Goal: Task Accomplishment & Management: Manage account settings

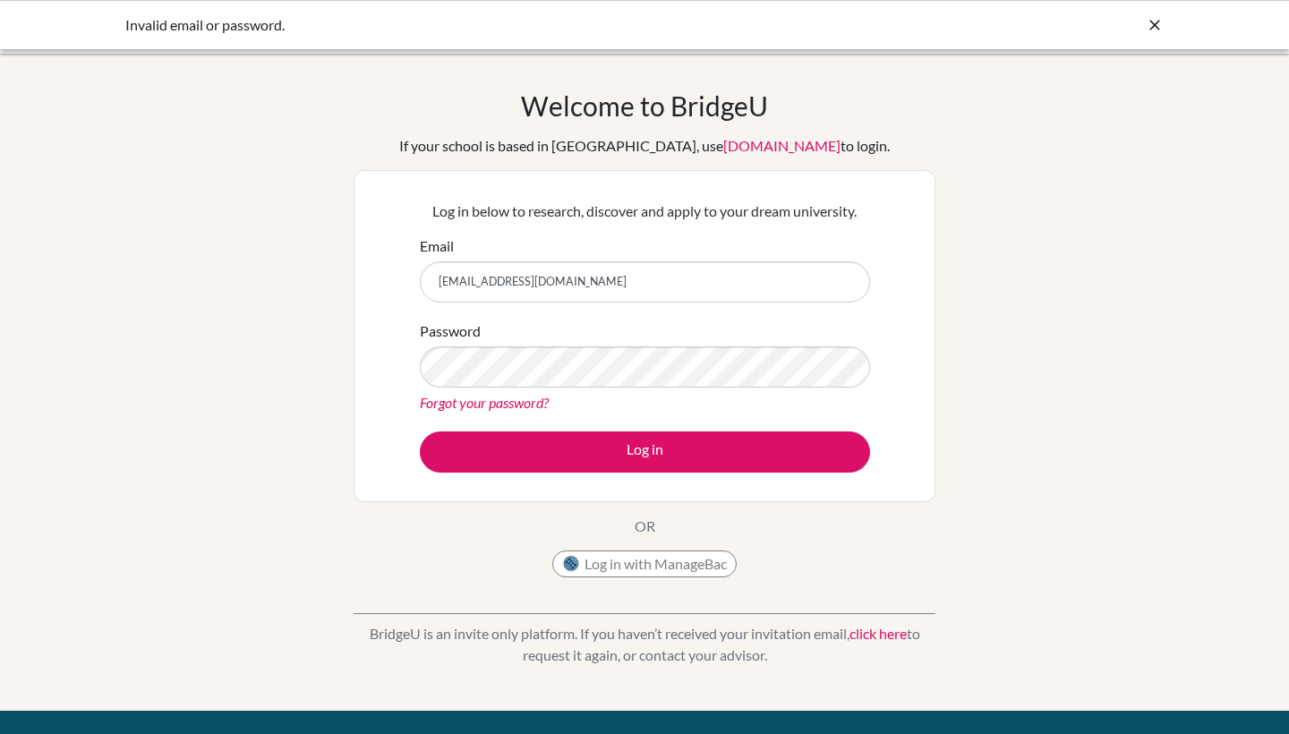
click at [765, 390] on div "Password Forgot your password?" at bounding box center [645, 366] width 450 height 93
click at [652, 333] on div "Password Forgot your password?" at bounding box center [645, 366] width 450 height 93
click at [523, 395] on link "Forgot your password?" at bounding box center [484, 402] width 129 height 17
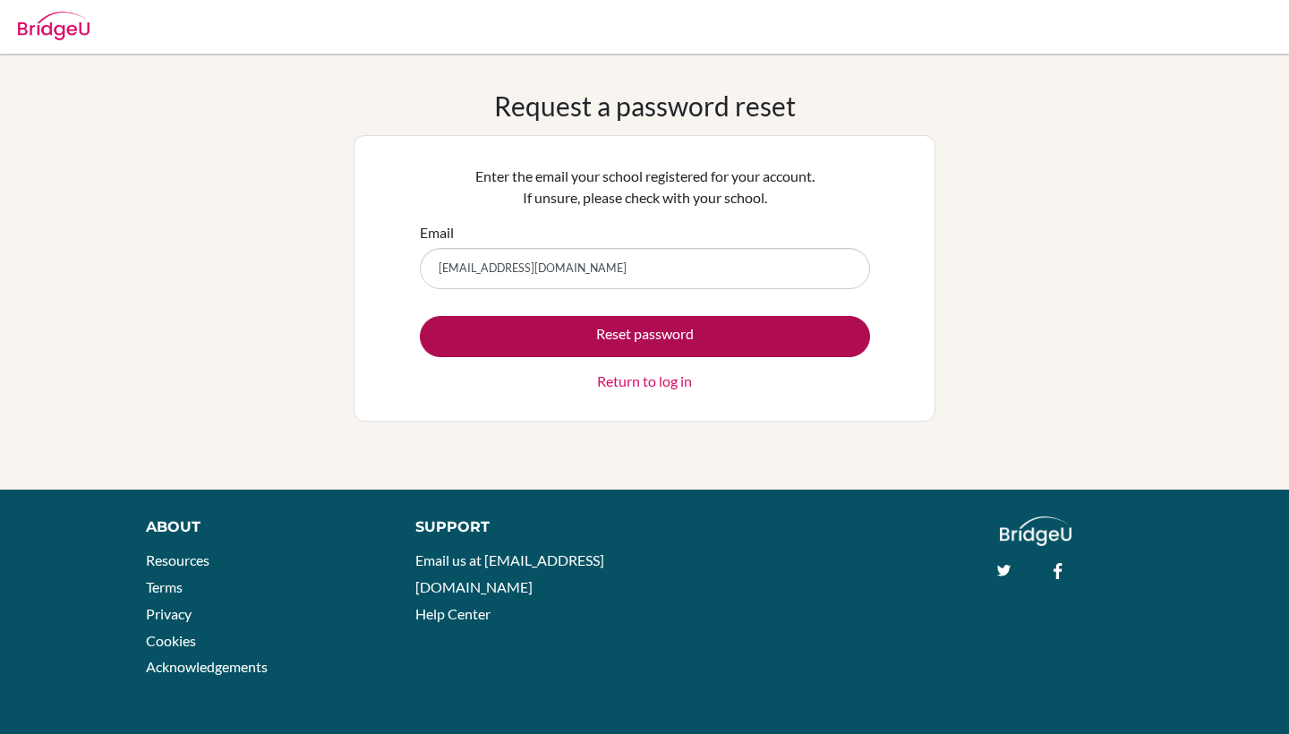
type input "diab210479@diabstudents.com"
click at [653, 336] on button "Reset password" at bounding box center [645, 336] width 450 height 41
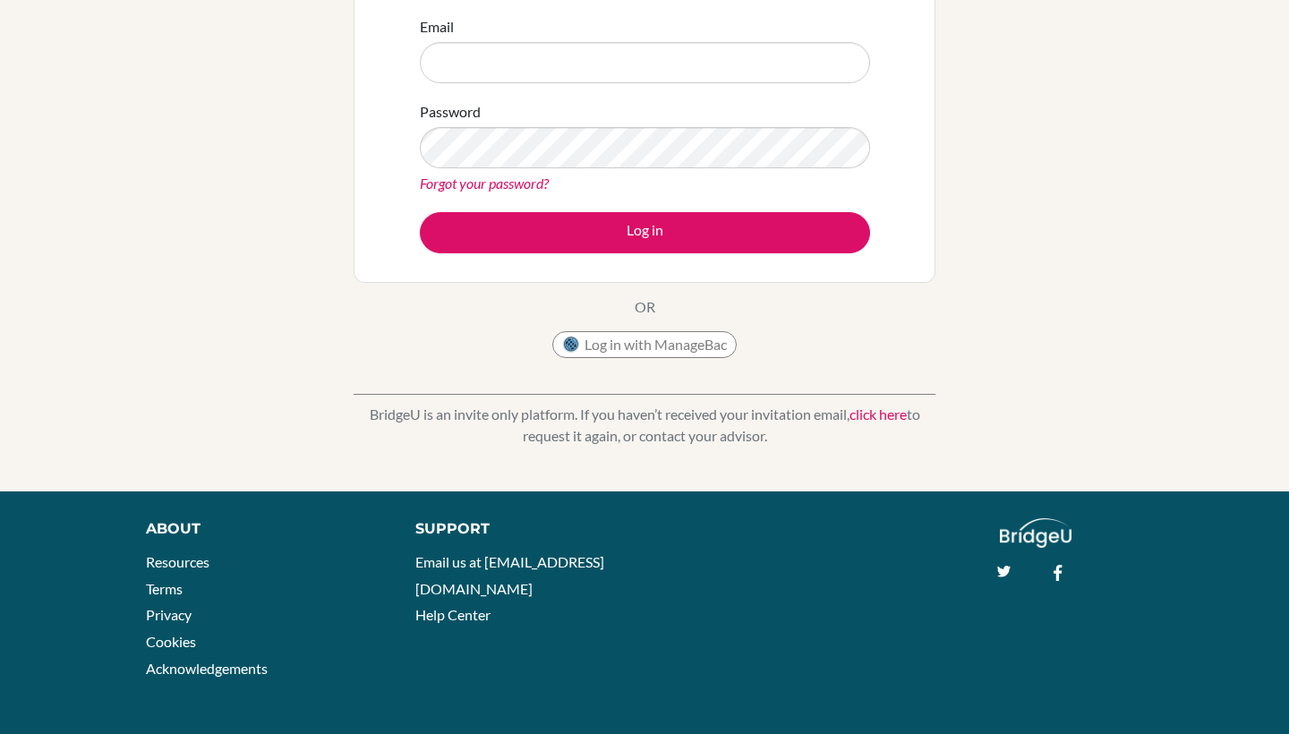
scroll to position [285, 0]
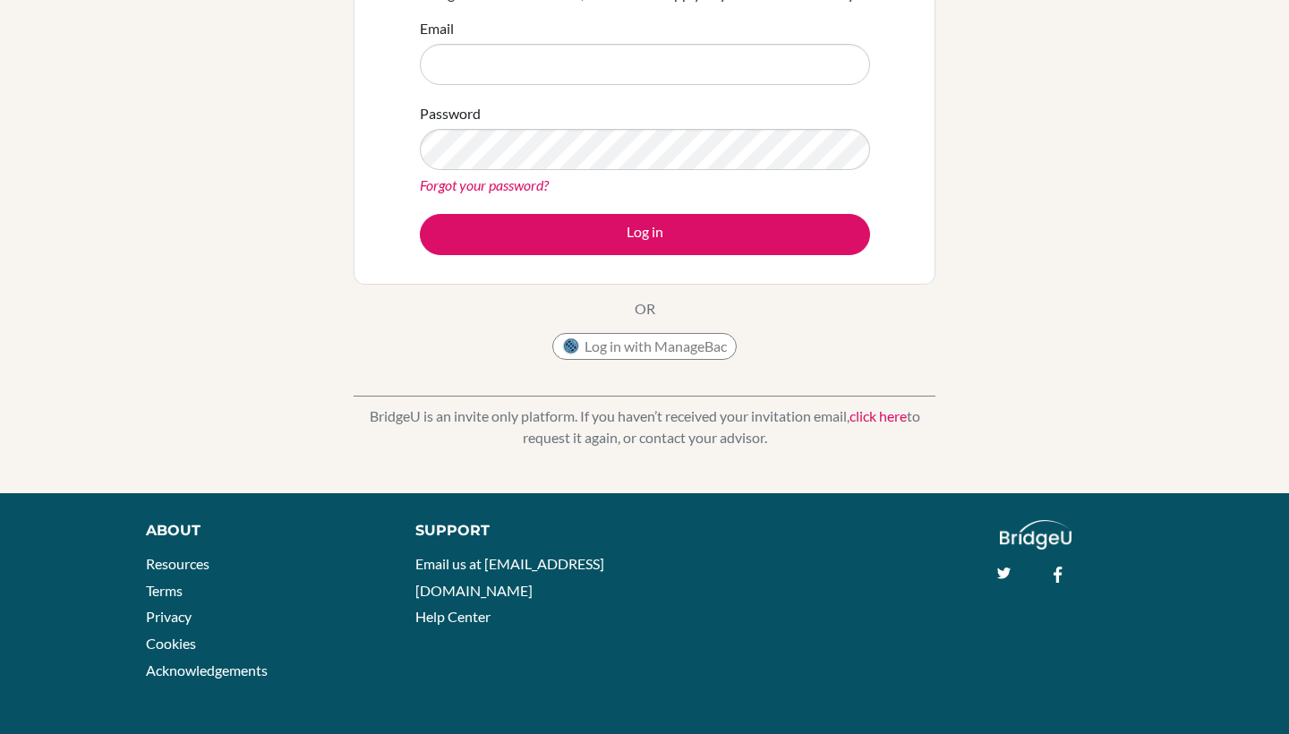
click at [865, 417] on link "click here" at bounding box center [877, 415] width 57 height 17
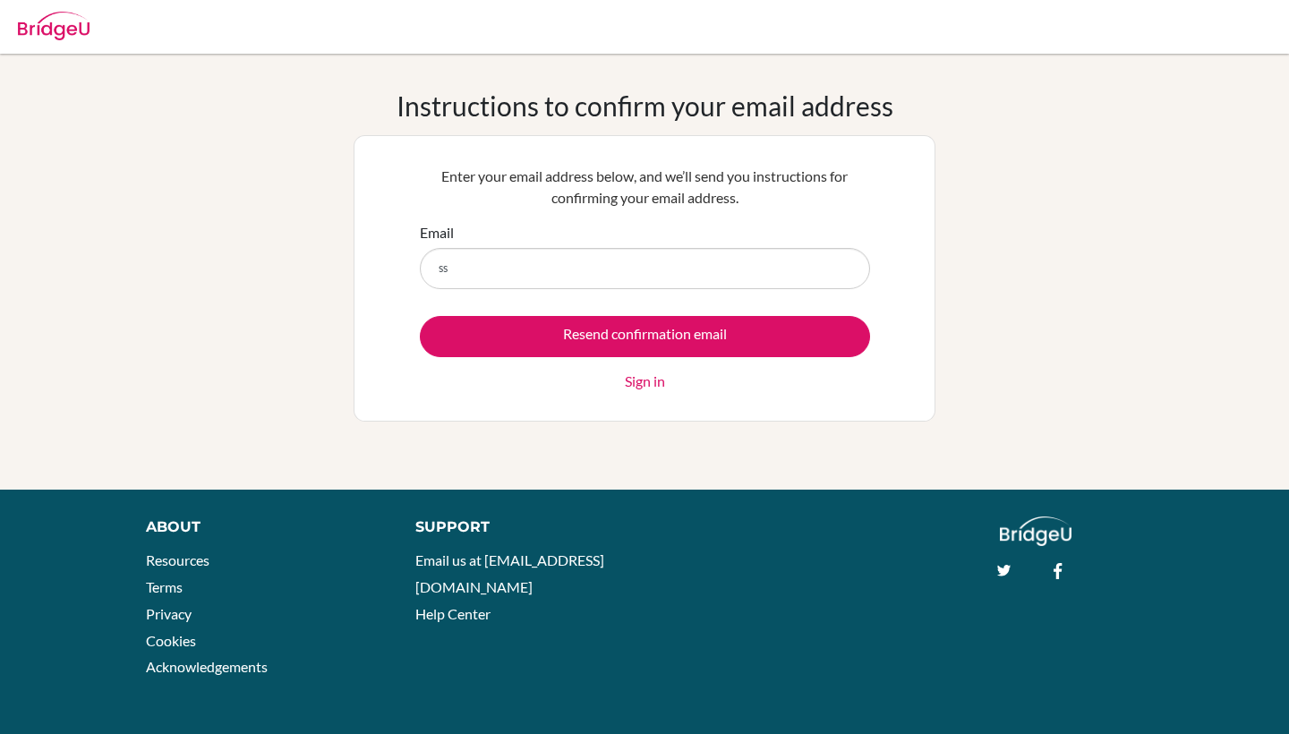
type input "s"
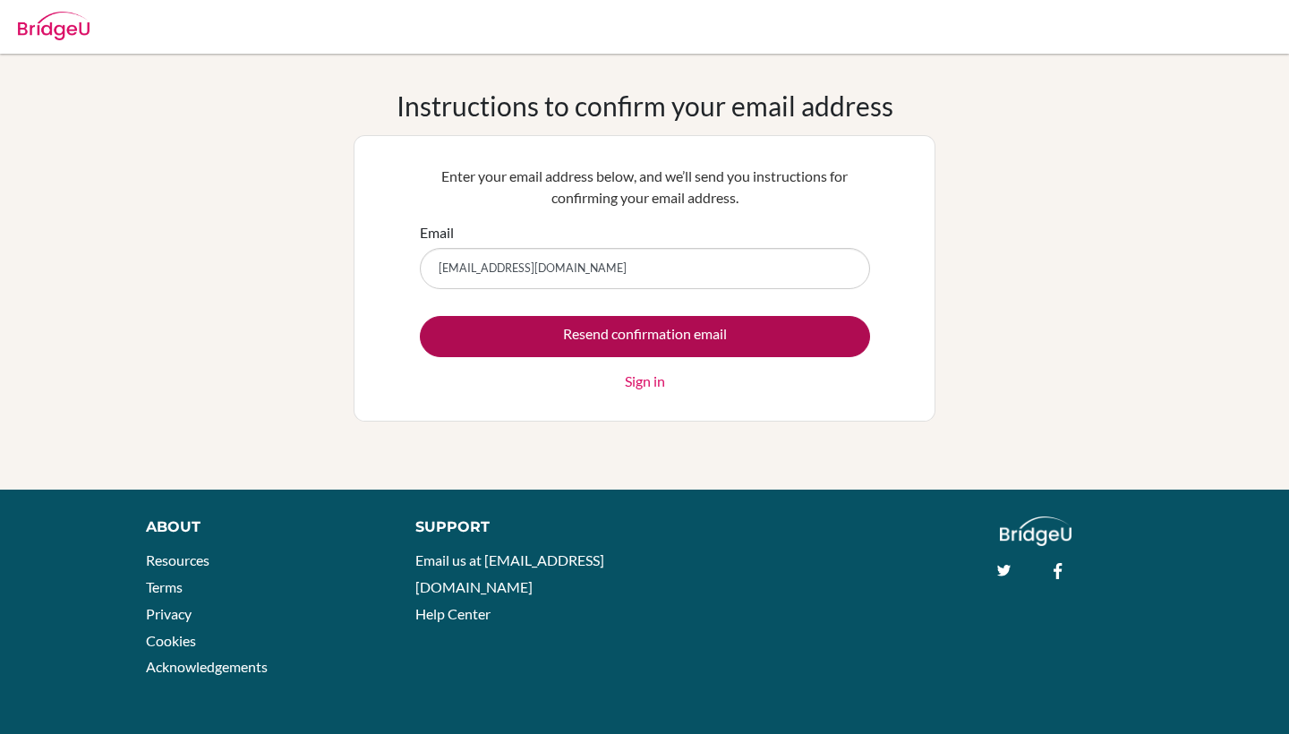
type input "[EMAIL_ADDRESS][DOMAIN_NAME]"
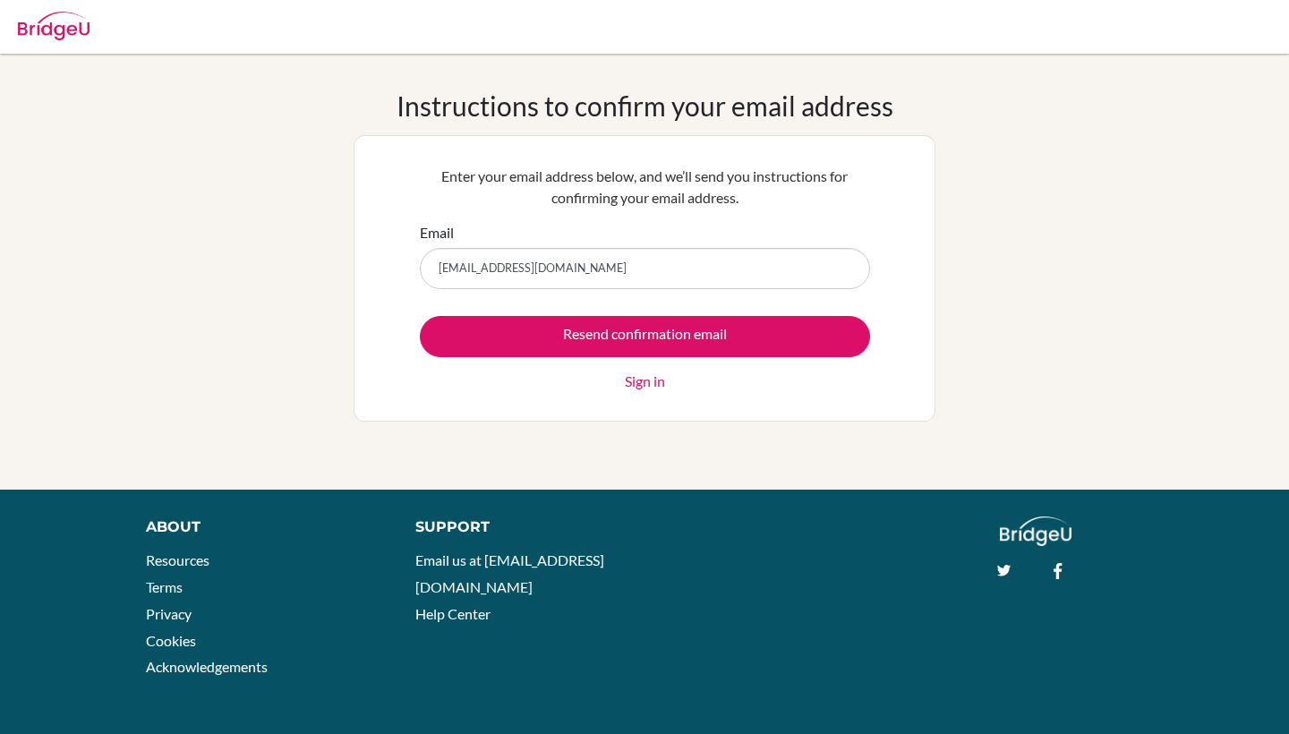
click at [695, 344] on input "Resend confirmation email" at bounding box center [645, 336] width 450 height 41
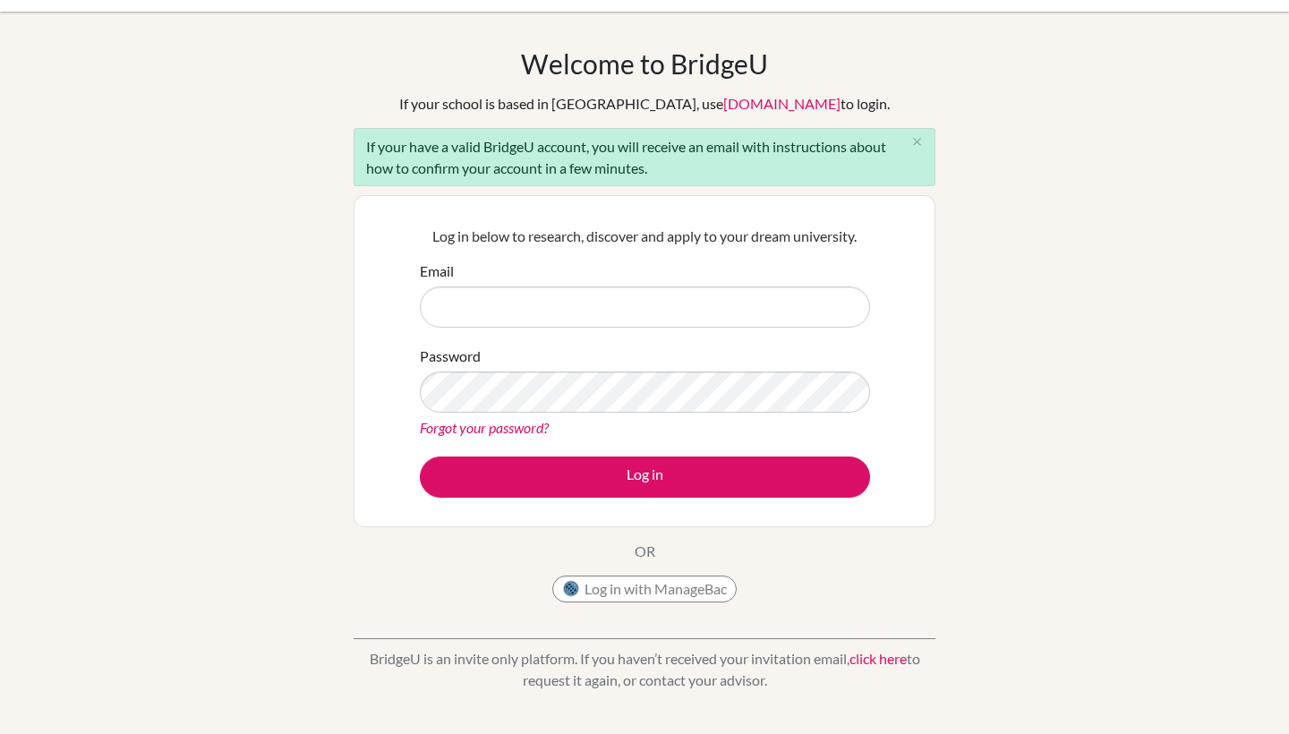
scroll to position [43, 0]
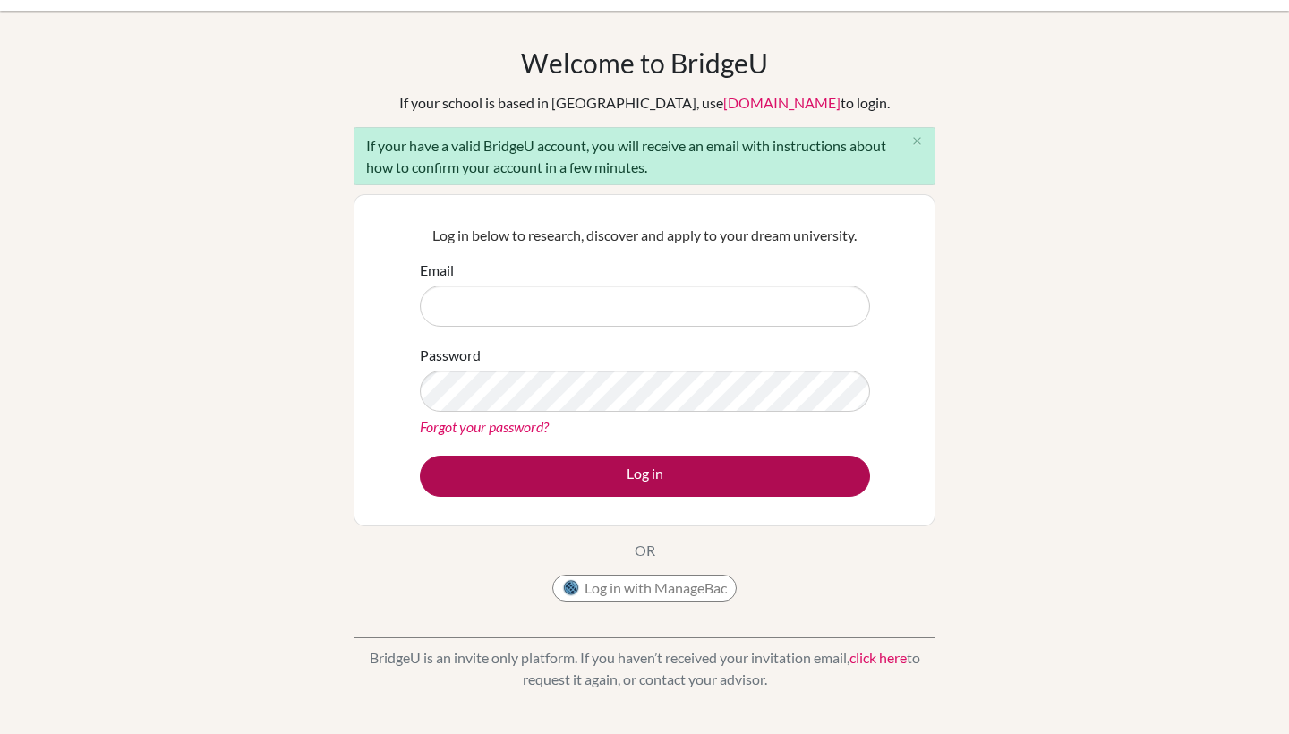
click at [614, 475] on button "Log in" at bounding box center [645, 475] width 450 height 41
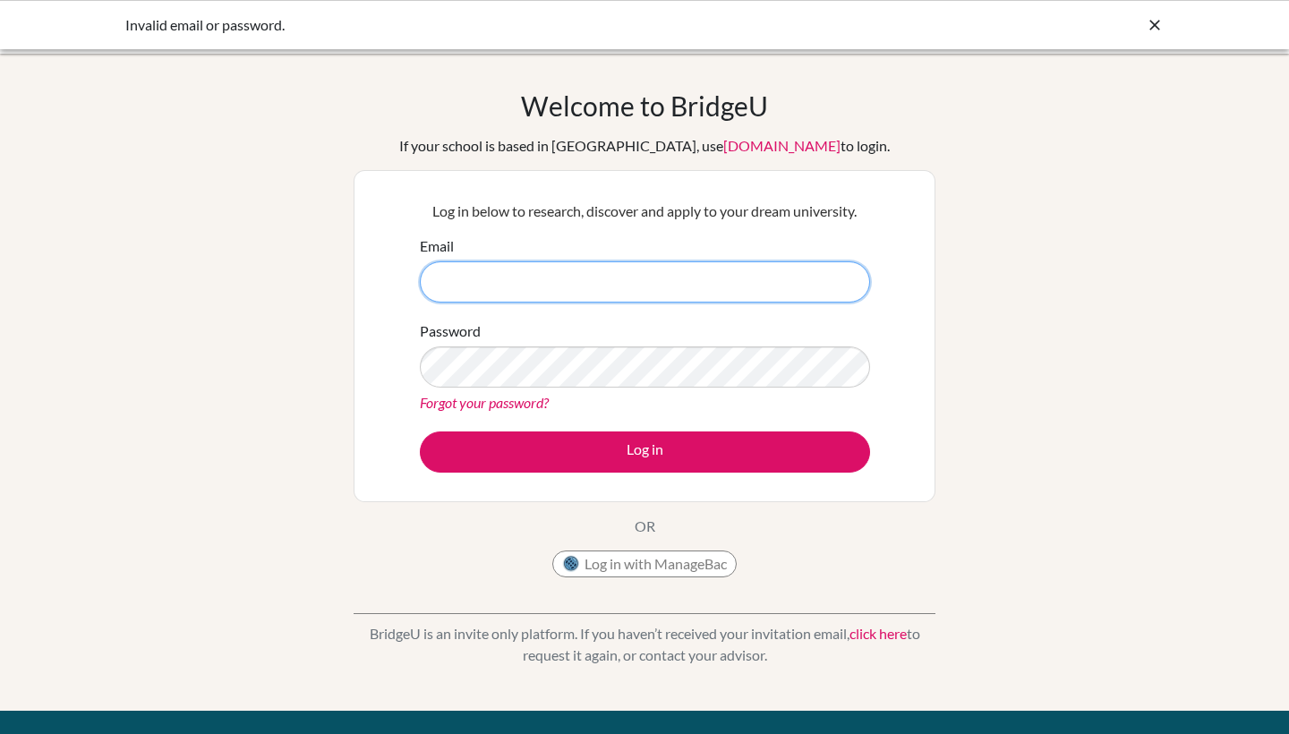
type input "sanaasher18@gmail.com"
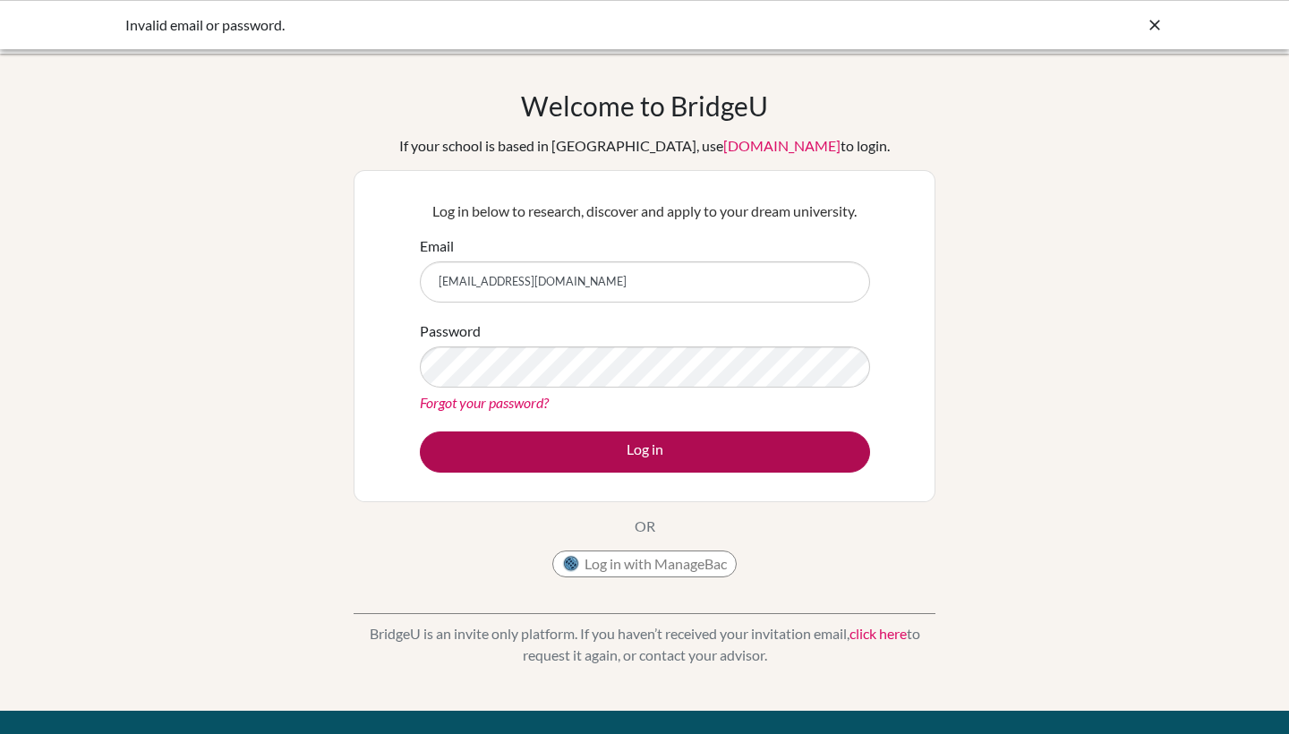
click at [583, 455] on button "Log in" at bounding box center [645, 451] width 450 height 41
click at [582, 455] on button "Log in" at bounding box center [645, 451] width 450 height 41
click at [579, 453] on button "Log in" at bounding box center [645, 451] width 450 height 41
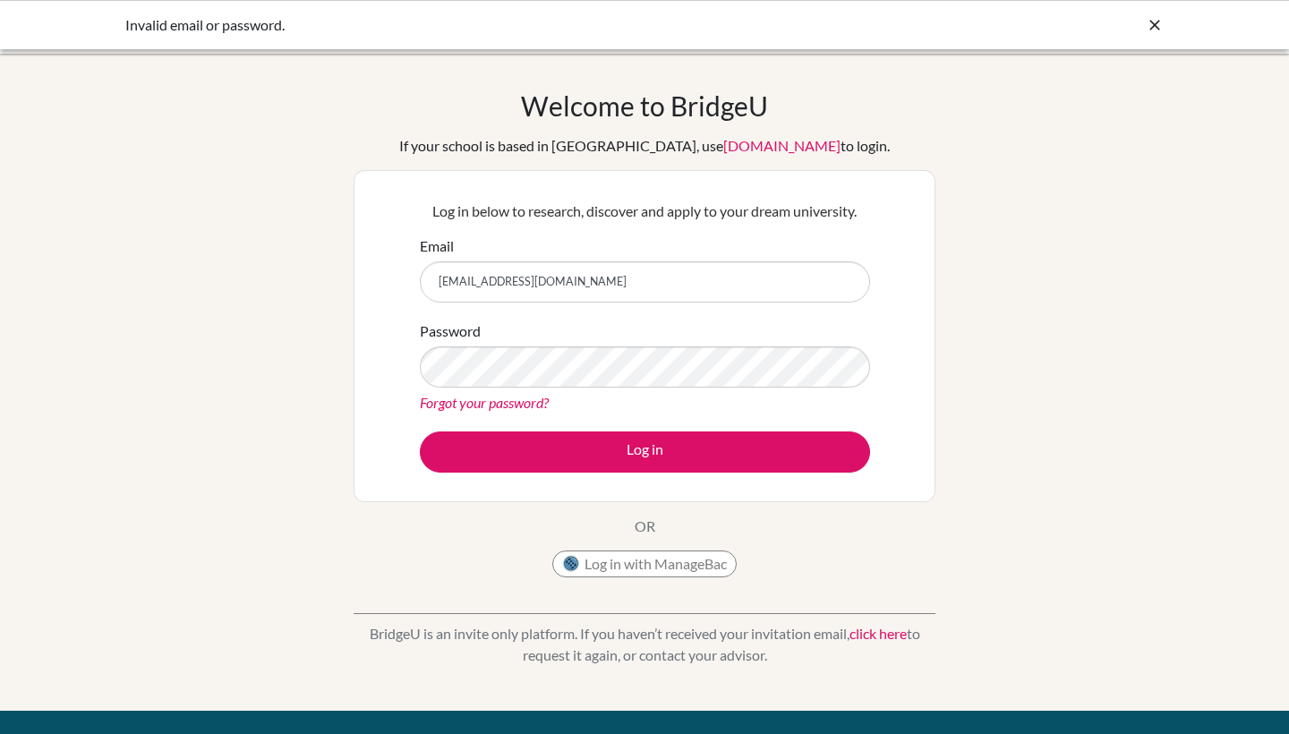
click at [674, 559] on button "Log in with ManageBac" at bounding box center [644, 563] width 184 height 27
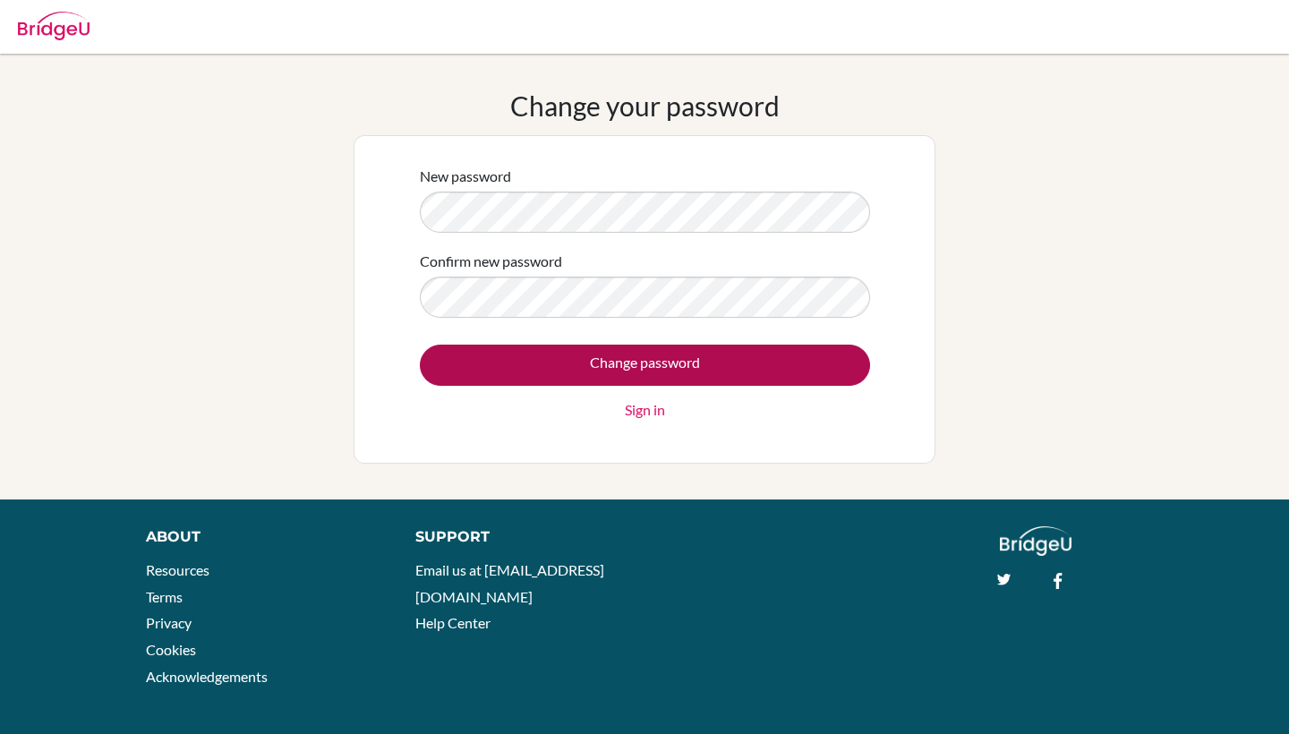
click at [561, 366] on input "Change password" at bounding box center [645, 365] width 450 height 41
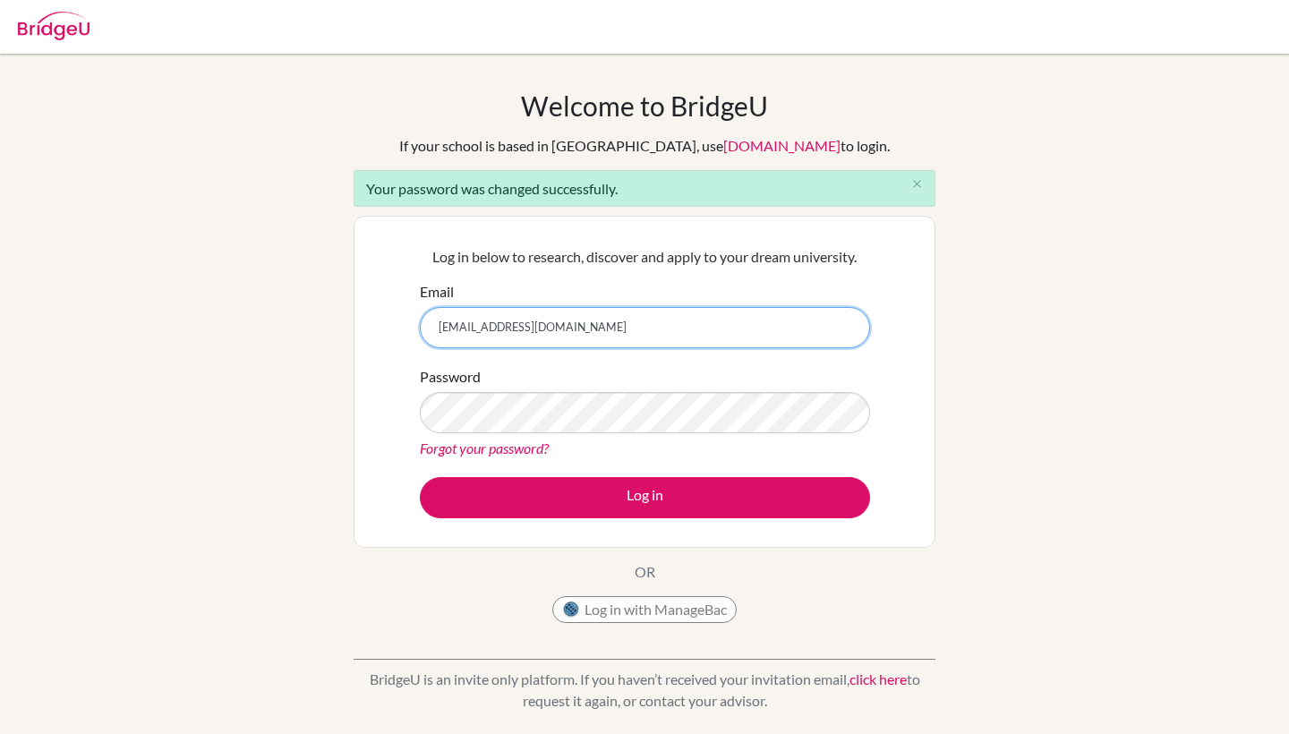
type input "[EMAIL_ADDRESS][DOMAIN_NAME]"
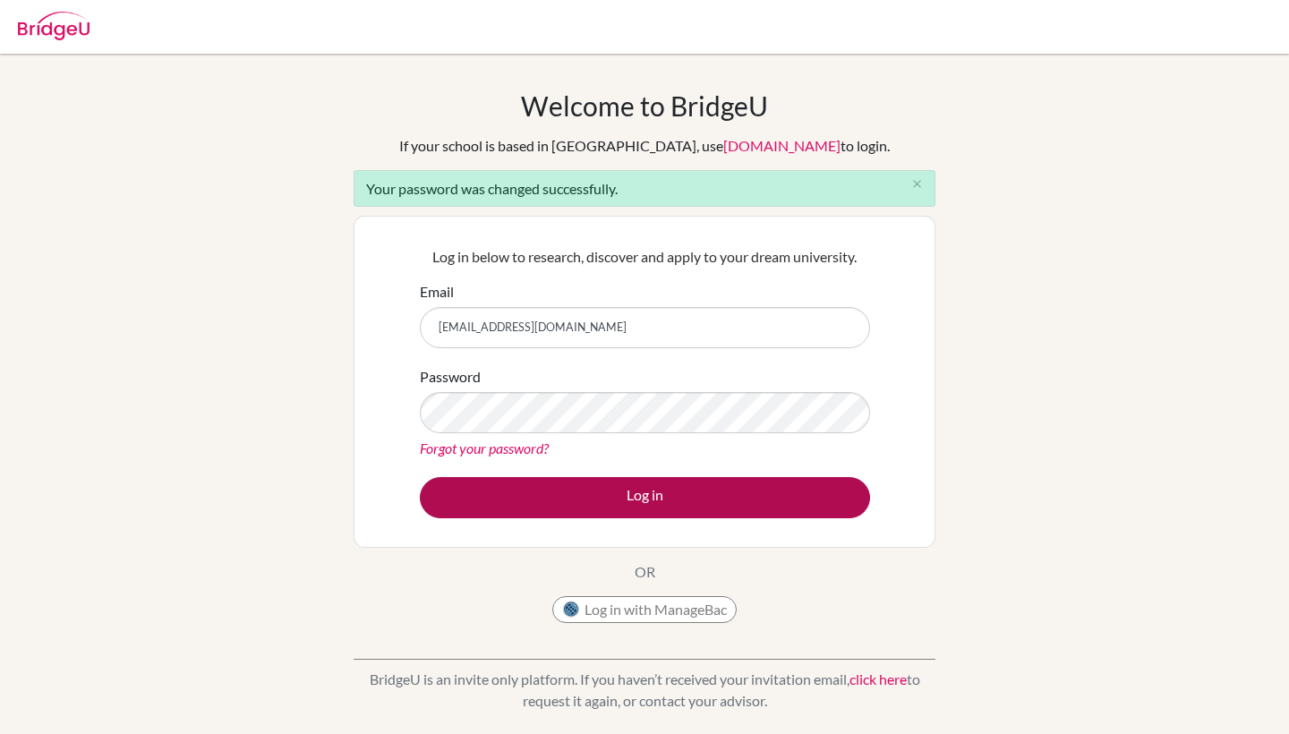
click at [633, 489] on button "Log in" at bounding box center [645, 497] width 450 height 41
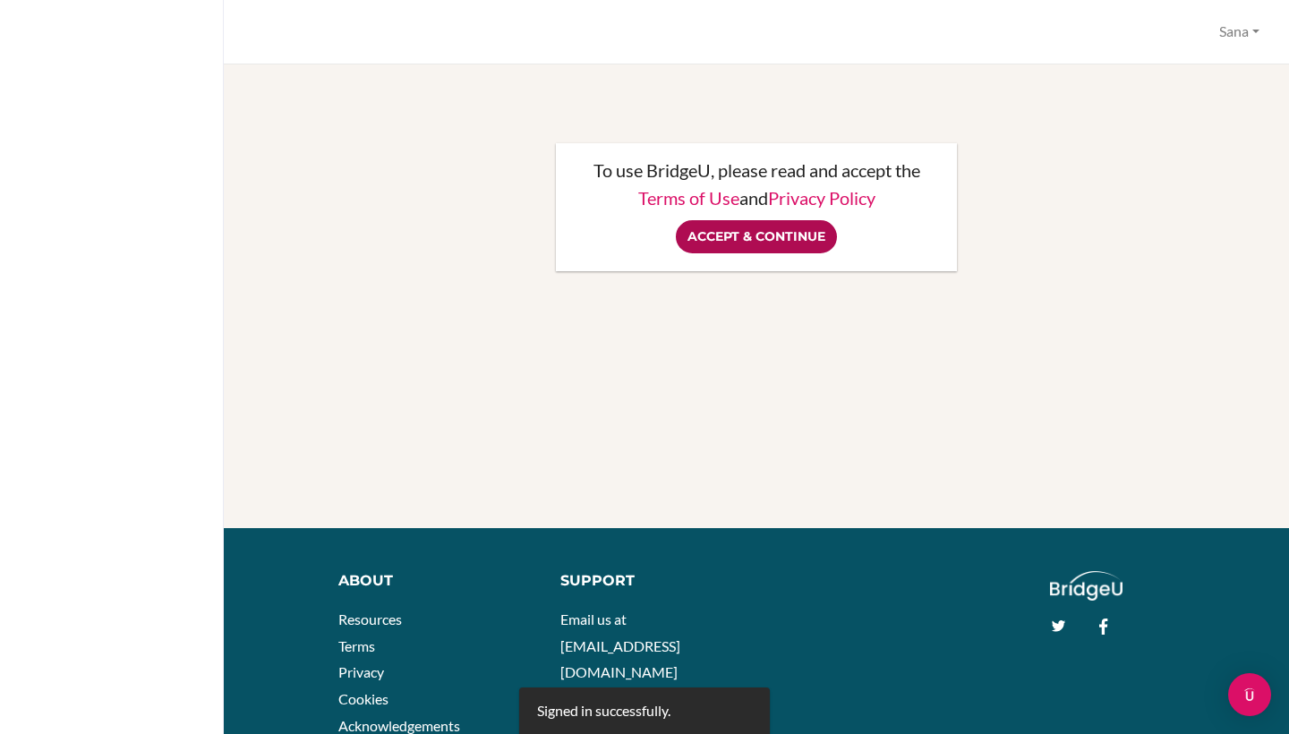
click at [793, 239] on input "Accept & Continue" at bounding box center [756, 236] width 161 height 33
